Goal: Find specific page/section: Find specific page/section

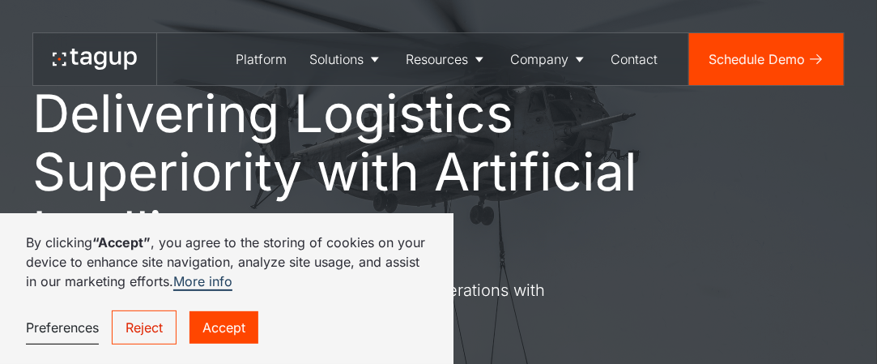
click at [152, 326] on link "Reject" at bounding box center [144, 327] width 65 height 34
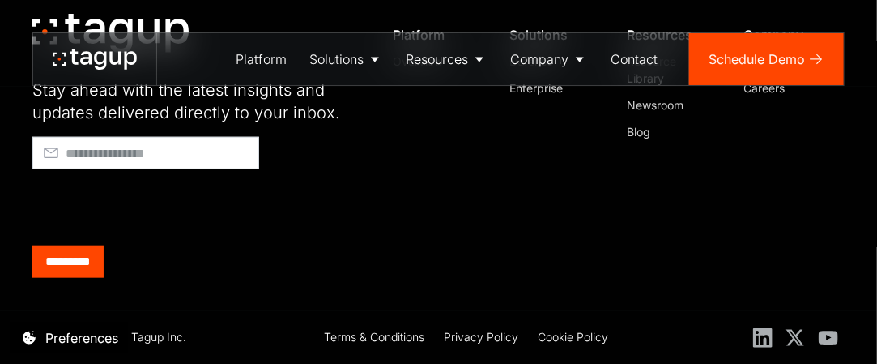
scroll to position [6302, 0]
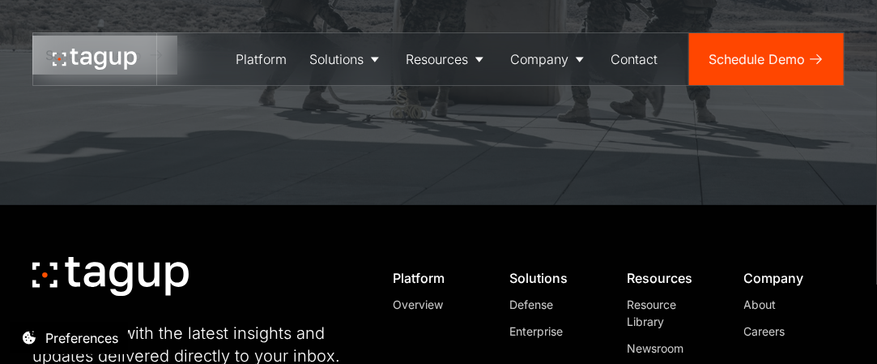
click at [752, 327] on div "Careers" at bounding box center [787, 330] width 87 height 17
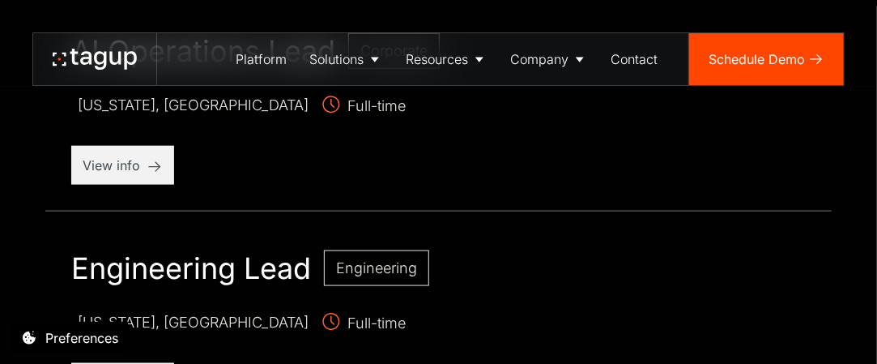
scroll to position [486, 0]
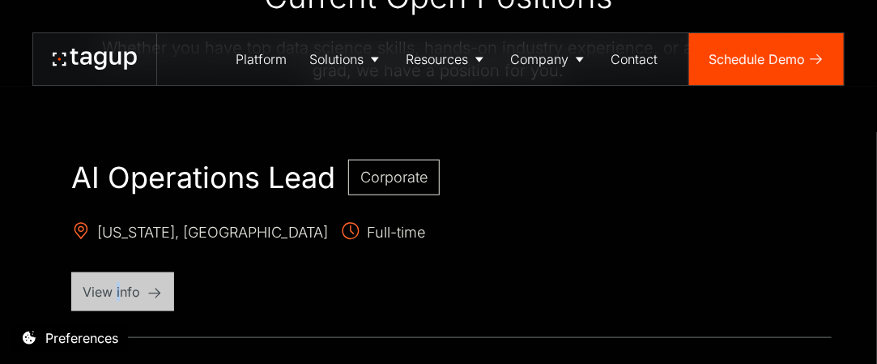
click at [117, 286] on p "View info" at bounding box center [123, 291] width 80 height 19
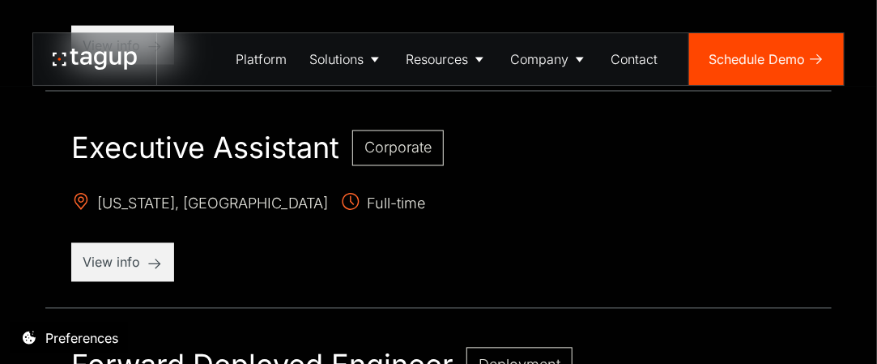
scroll to position [972, 0]
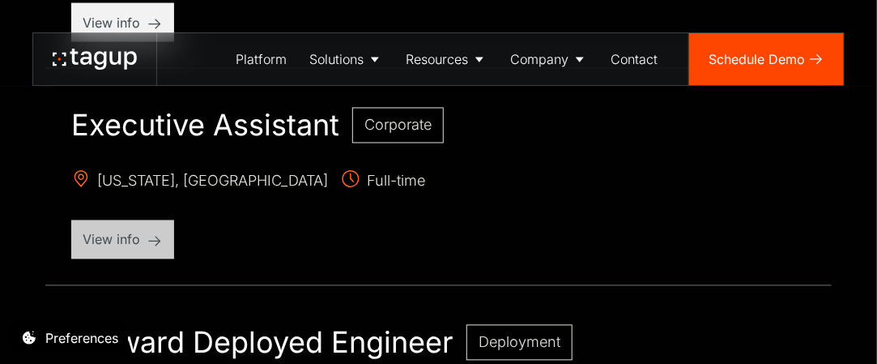
click at [132, 239] on p "View info" at bounding box center [123, 239] width 80 height 19
